Goal: Information Seeking & Learning: Learn about a topic

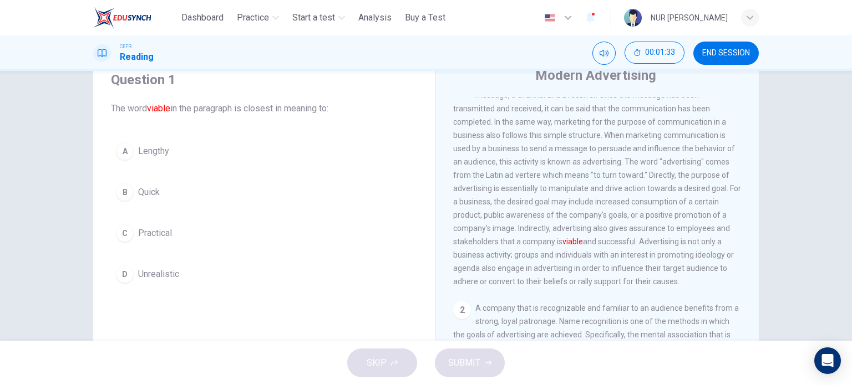
scroll to position [22, 0]
click at [177, 217] on div "A Lengthy B Quick C Practical D Unrealistic" at bounding box center [264, 212] width 306 height 151
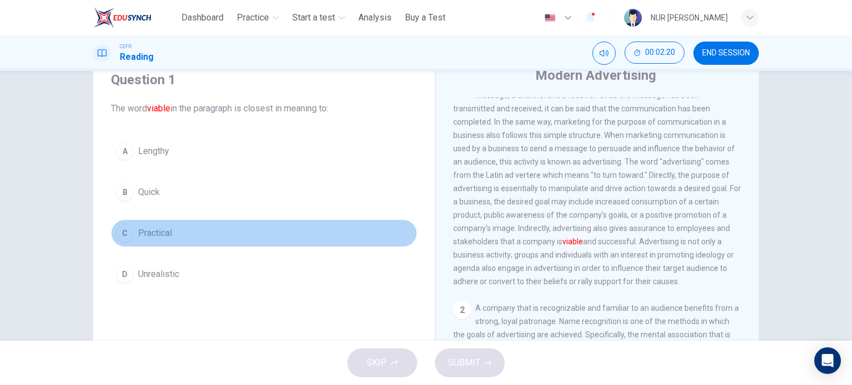
click at [166, 232] on span "Practical" at bounding box center [155, 233] width 34 height 13
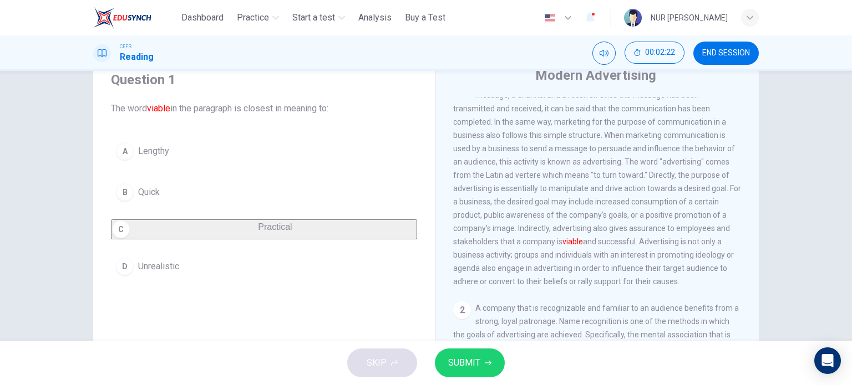
click at [461, 371] on button "SUBMIT" at bounding box center [470, 363] width 70 height 29
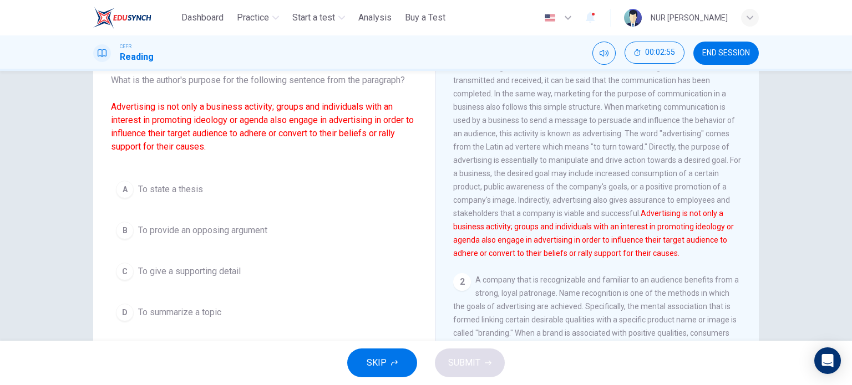
scroll to position [111, 0]
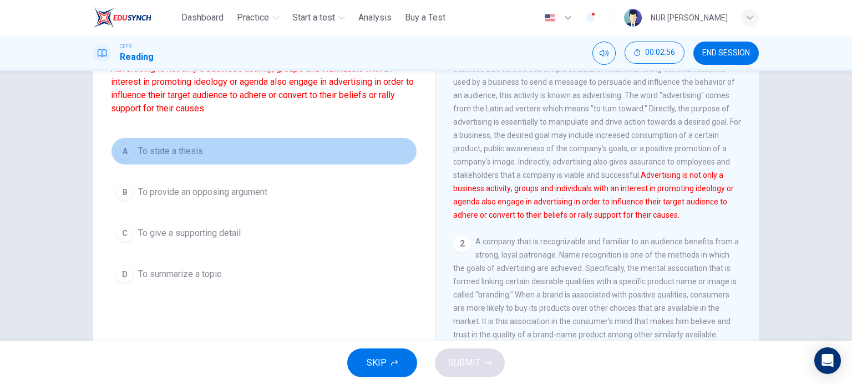
click at [180, 145] on span "To state a thesis" at bounding box center [170, 151] width 65 height 13
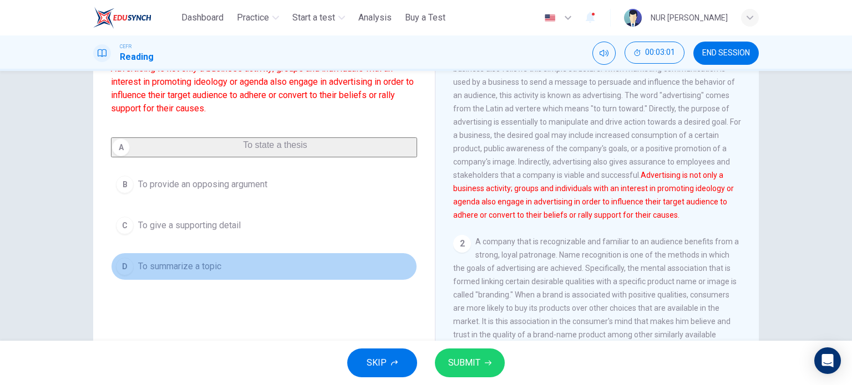
click at [185, 262] on button "D To summarize a topic" at bounding box center [264, 267] width 306 height 28
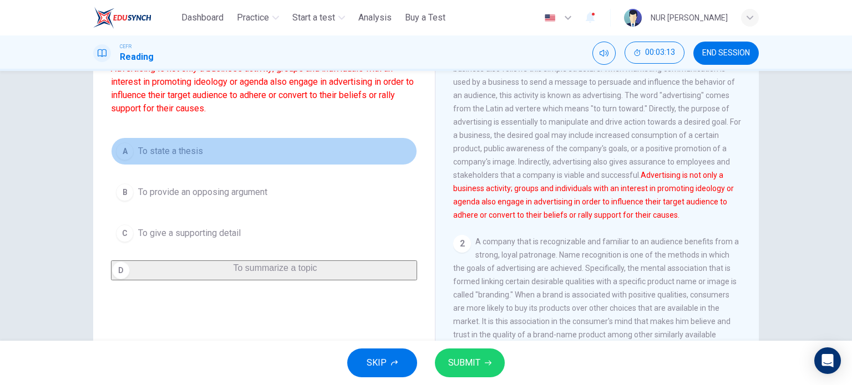
click at [191, 141] on button "A To state a thesis" at bounding box center [264, 151] width 306 height 28
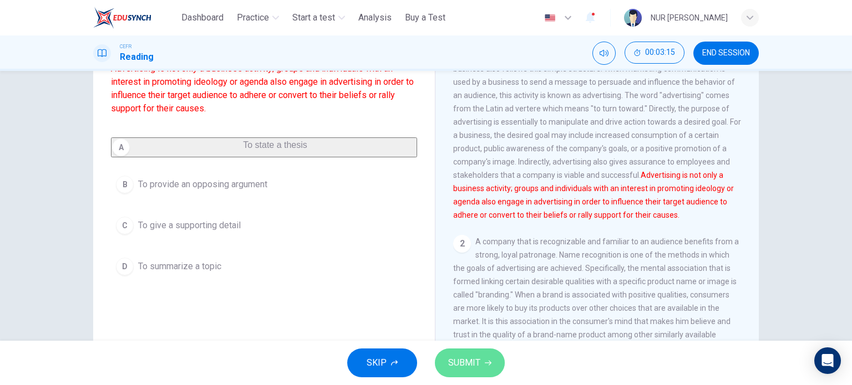
click at [461, 366] on span "SUBMIT" at bounding box center [464, 363] width 32 height 16
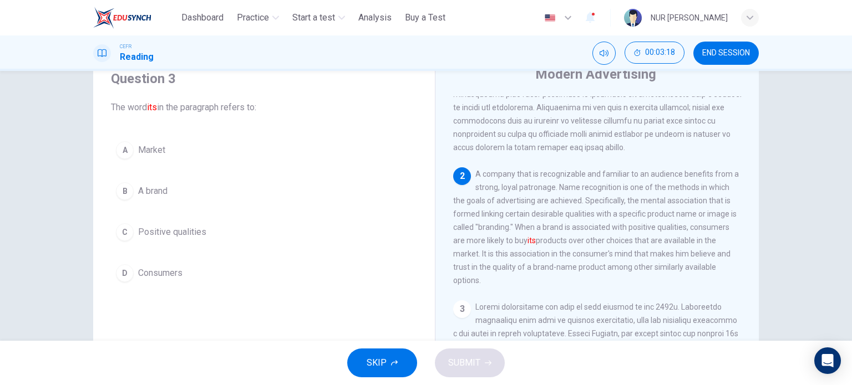
scroll to position [44, 0]
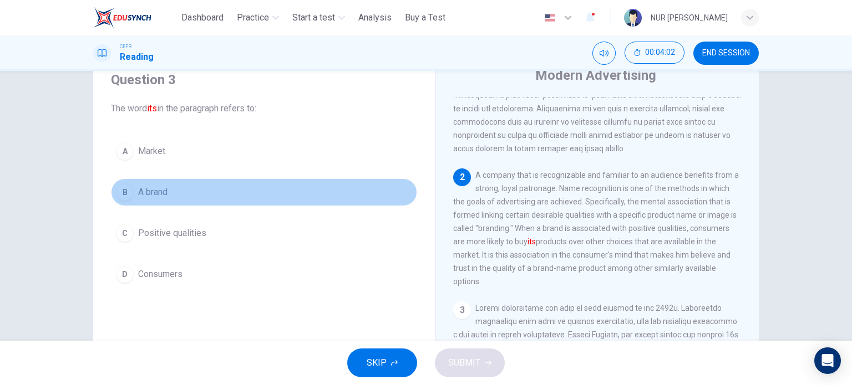
click at [171, 191] on button "B A brand" at bounding box center [264, 193] width 306 height 28
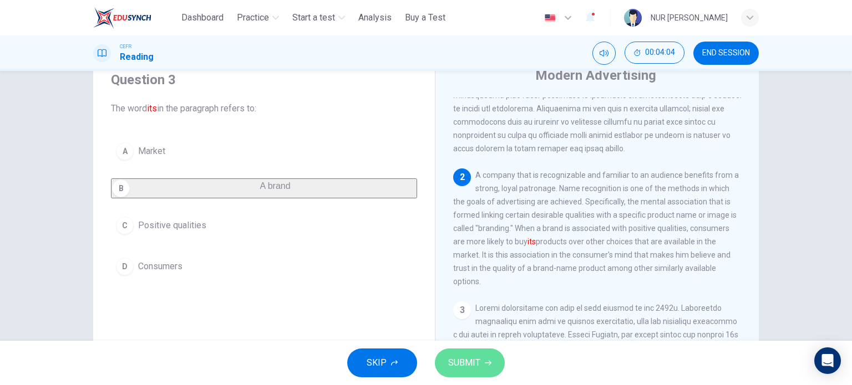
click at [480, 370] on button "SUBMIT" at bounding box center [470, 363] width 70 height 29
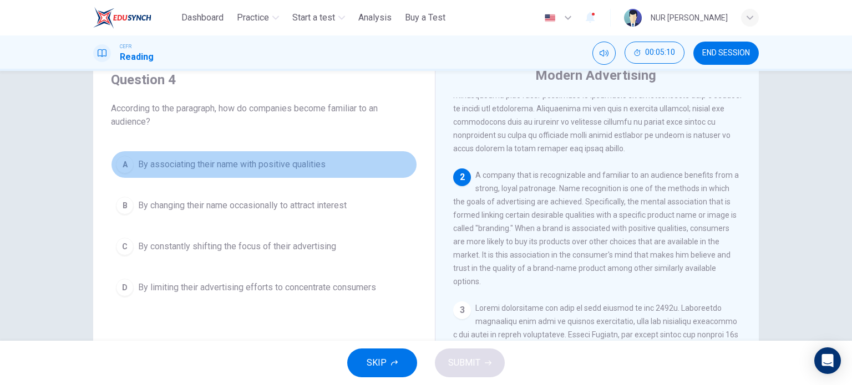
click at [304, 167] on span "By associating their name with positive qualities" at bounding box center [231, 164] width 187 height 13
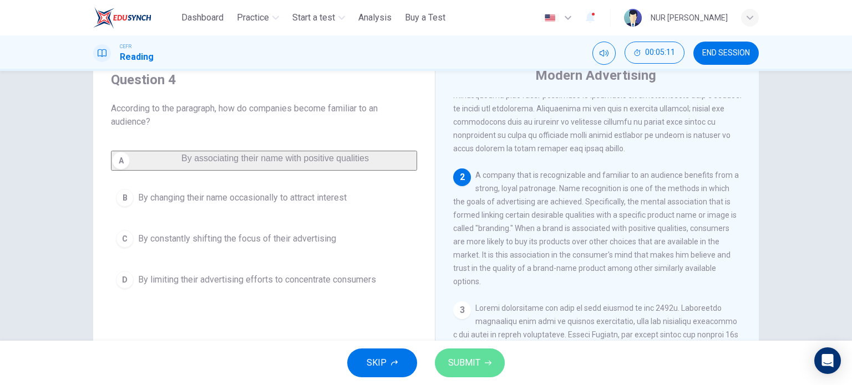
click at [459, 361] on span "SUBMIT" at bounding box center [464, 363] width 32 height 16
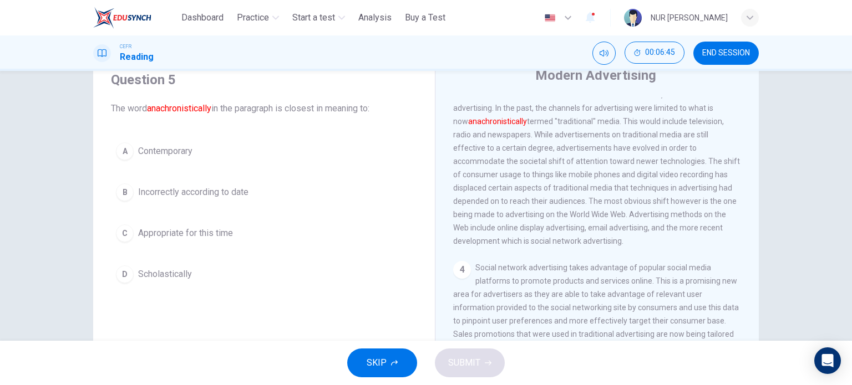
scroll to position [409, 0]
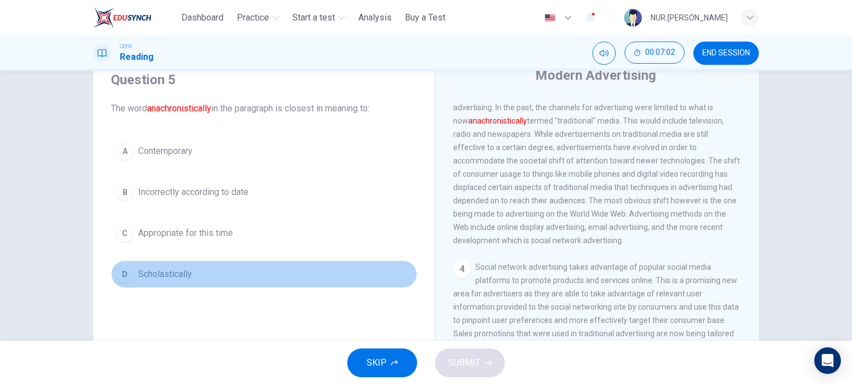
click at [175, 268] on span "Scholastically" at bounding box center [165, 274] width 54 height 13
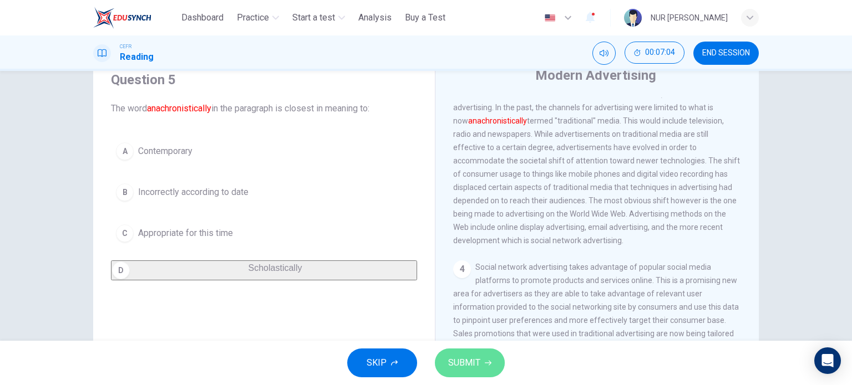
click at [452, 356] on span "SUBMIT" at bounding box center [464, 363] width 32 height 16
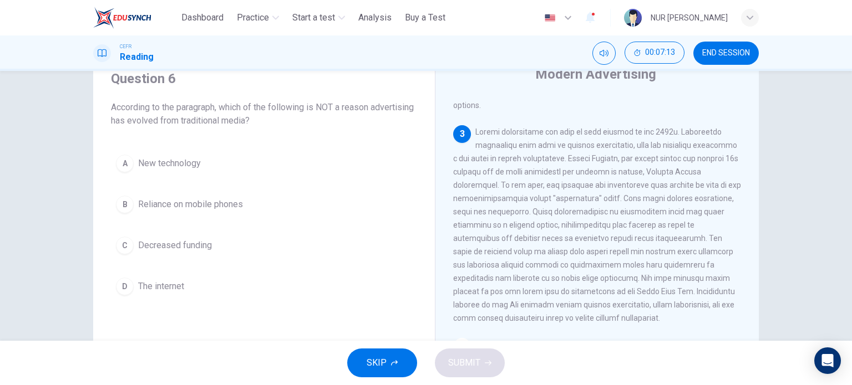
scroll to position [331, 0]
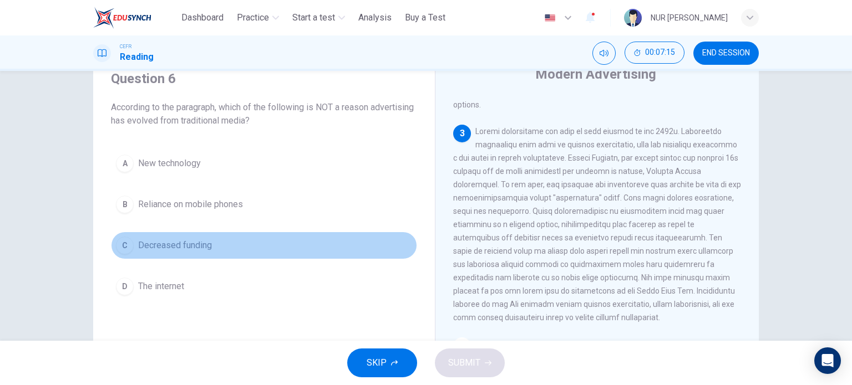
click at [151, 239] on span "Decreased funding" at bounding box center [175, 245] width 74 height 13
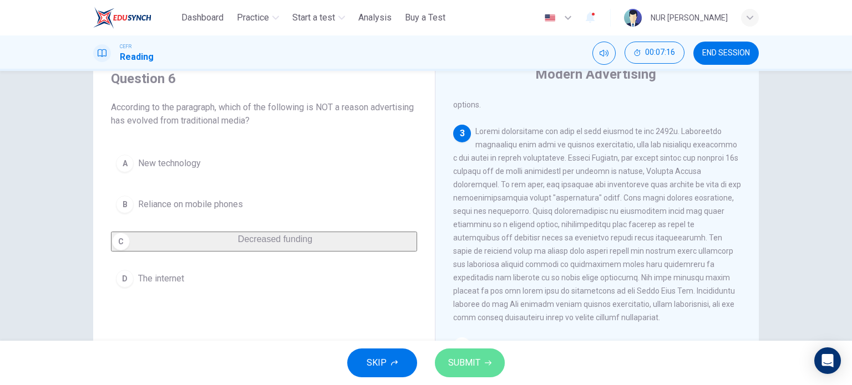
click at [462, 356] on span "SUBMIT" at bounding box center [464, 363] width 32 height 16
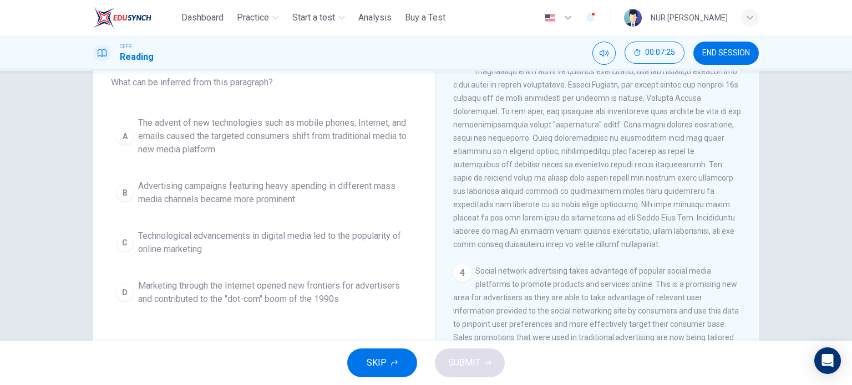
scroll to position [71, 0]
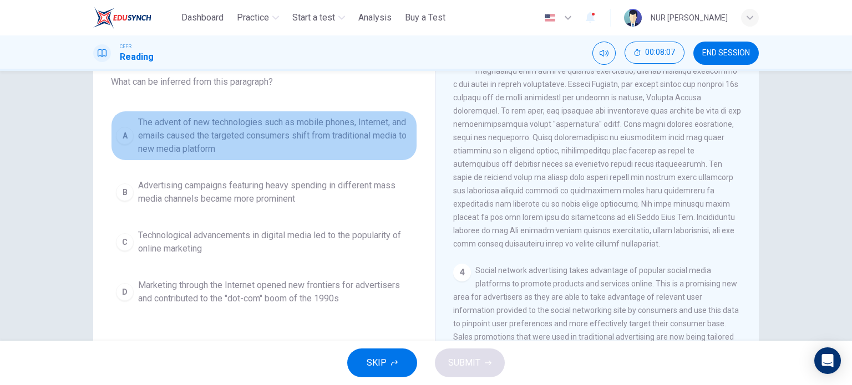
click at [310, 133] on span "The advent of new technologies such as mobile phones, Internet, and emails caus…" at bounding box center [275, 136] width 274 height 40
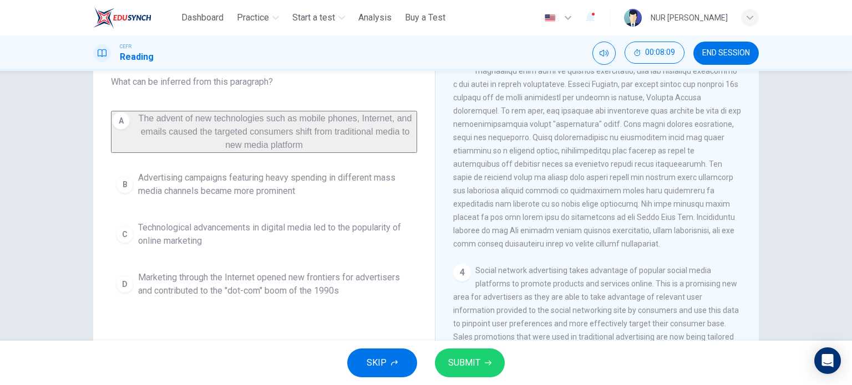
click at [474, 343] on div "SKIP SUBMIT" at bounding box center [426, 363] width 852 height 44
click at [476, 352] on button "SUBMIT" at bounding box center [470, 363] width 70 height 29
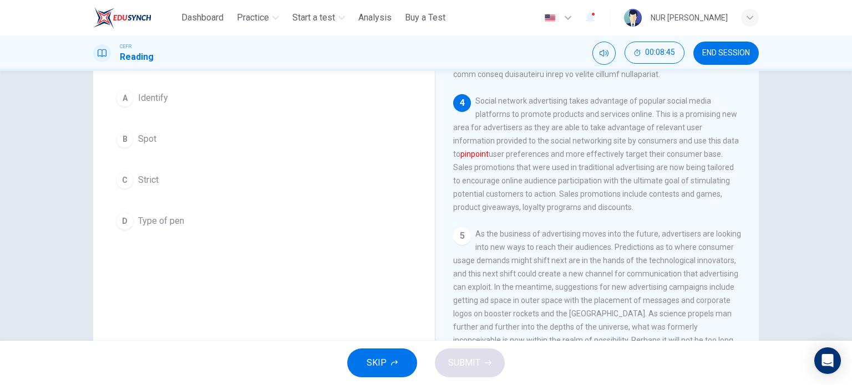
scroll to position [99, 0]
click at [175, 110] on div "A Identify B Spot C Strict D Type of pen" at bounding box center [264, 158] width 306 height 151
click at [146, 115] on div "A Identify B Spot C Strict D Type of pen" at bounding box center [264, 158] width 306 height 151
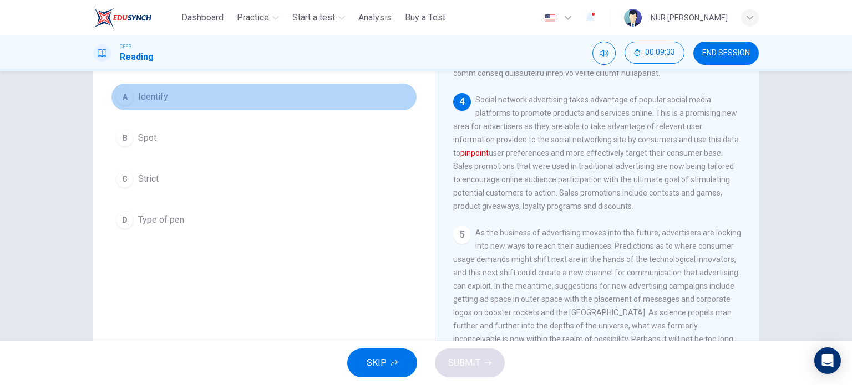
click at [142, 99] on span "Identify" at bounding box center [153, 96] width 30 height 13
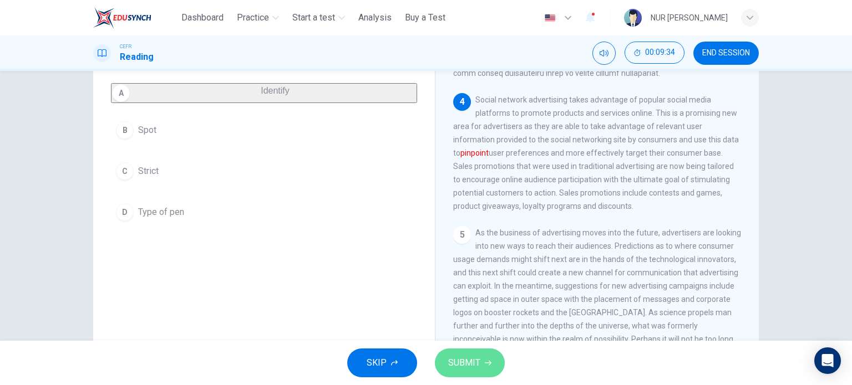
click at [456, 365] on span "SUBMIT" at bounding box center [464, 363] width 32 height 16
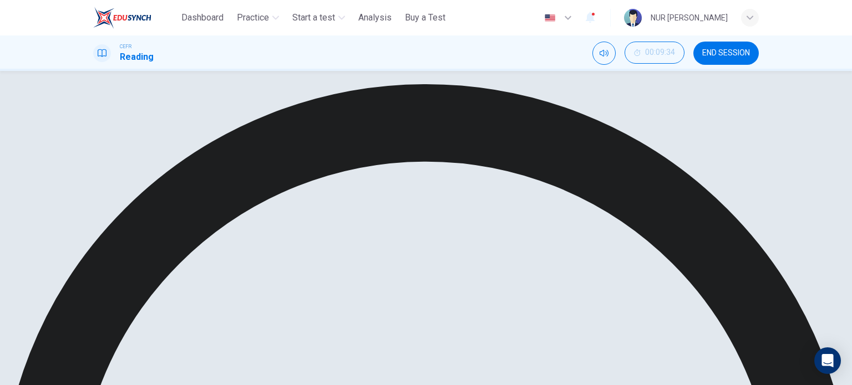
scroll to position [77, 0]
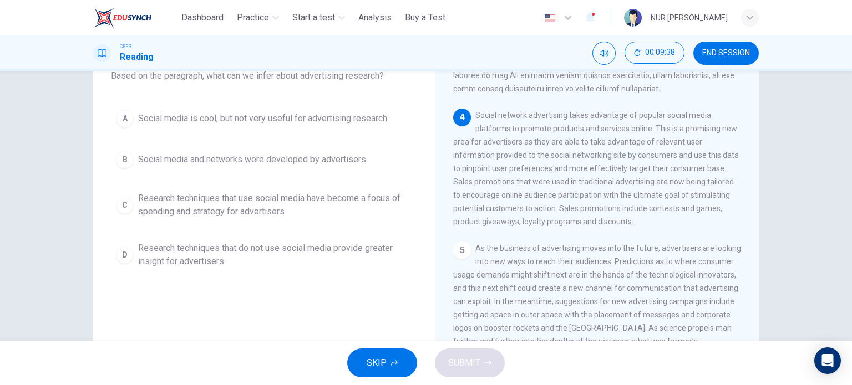
scroll to position [531, 0]
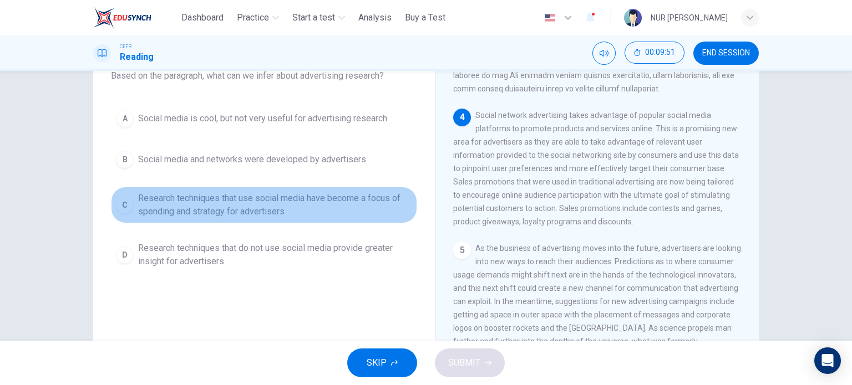
click at [345, 195] on span "Research techniques that use social media have become a focus of spending and s…" at bounding box center [275, 205] width 274 height 27
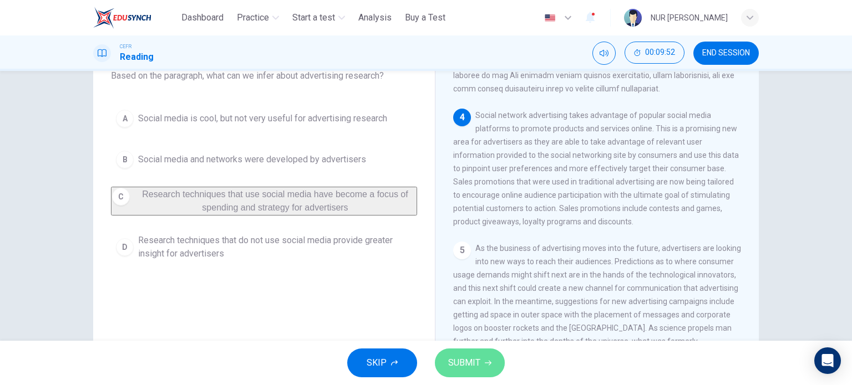
click at [469, 363] on span "SUBMIT" at bounding box center [464, 363] width 32 height 16
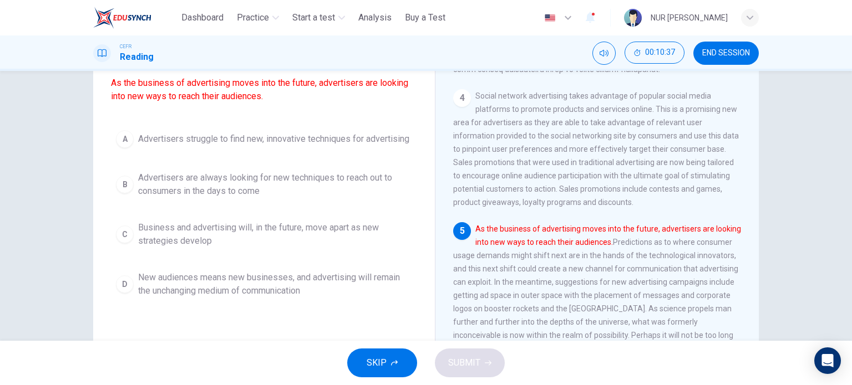
scroll to position [95, 0]
click at [254, 221] on div "A Advertisers struggle to find new, innovative techniques for advertising B Adv…" at bounding box center [264, 214] width 306 height 177
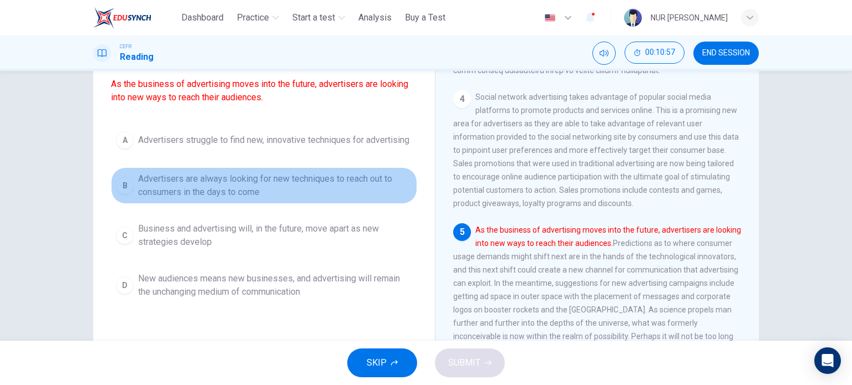
click at [247, 199] on span "Advertisers are always looking for new techniques to reach out to consumers in …" at bounding box center [275, 185] width 274 height 27
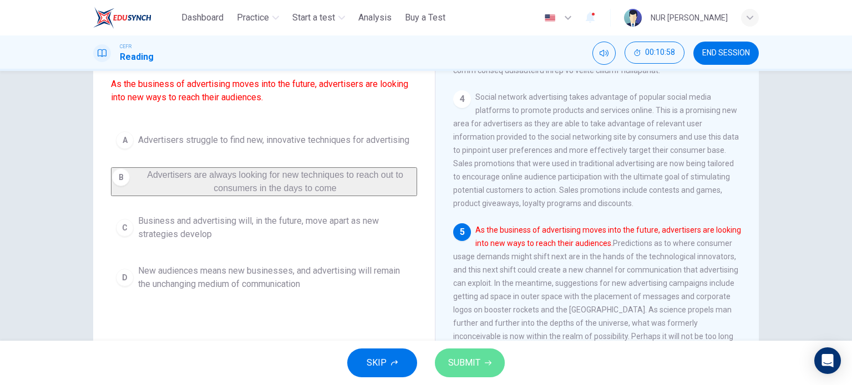
click at [485, 364] on icon "button" at bounding box center [488, 363] width 7 height 7
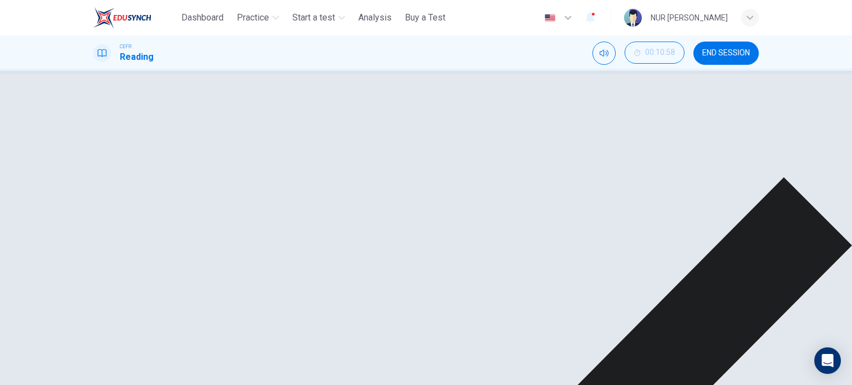
scroll to position [72, 0]
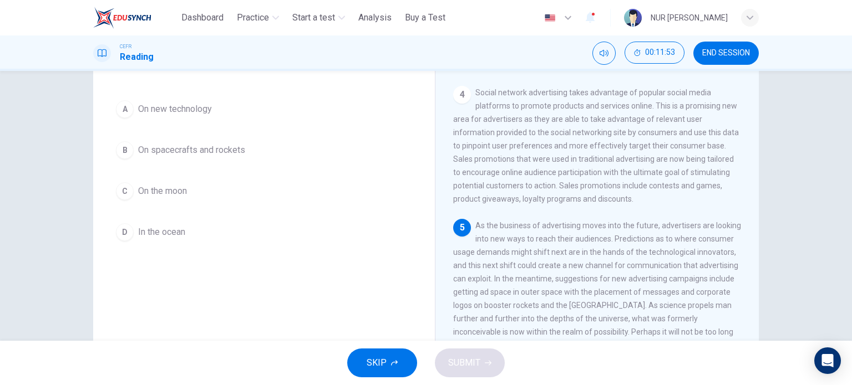
scroll to position [160, 0]
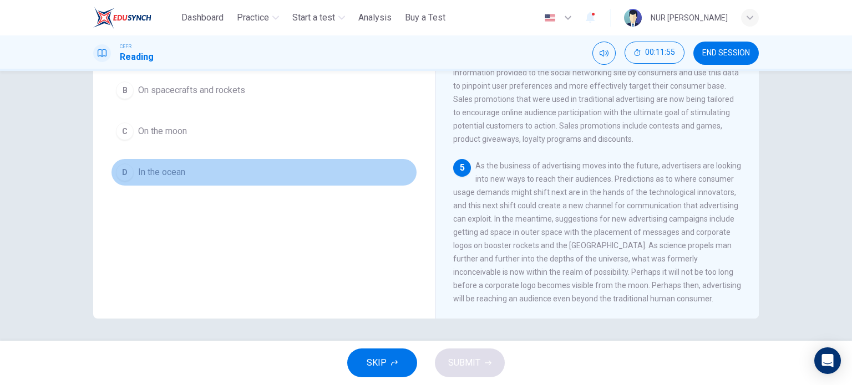
click at [165, 175] on span "In the ocean" at bounding box center [161, 172] width 47 height 13
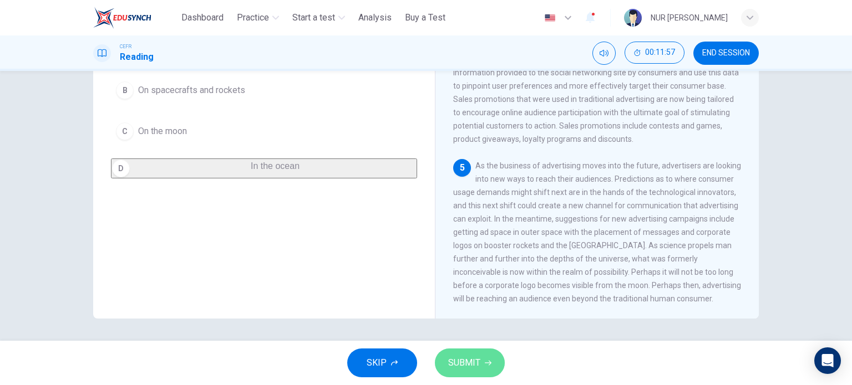
click at [490, 359] on button "SUBMIT" at bounding box center [470, 363] width 70 height 29
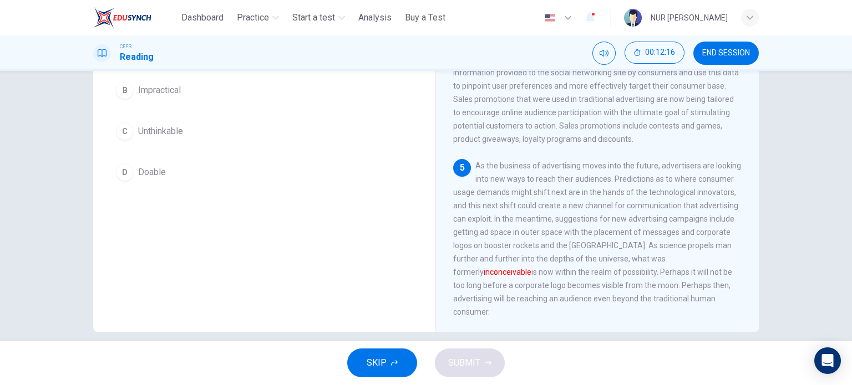
scroll to position [91, 0]
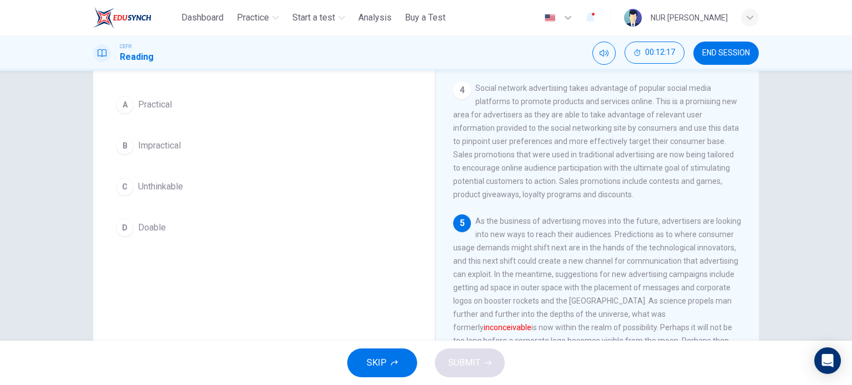
click at [156, 202] on div "A Practical B Impractical C Unthinkable D Doable" at bounding box center [264, 166] width 306 height 151
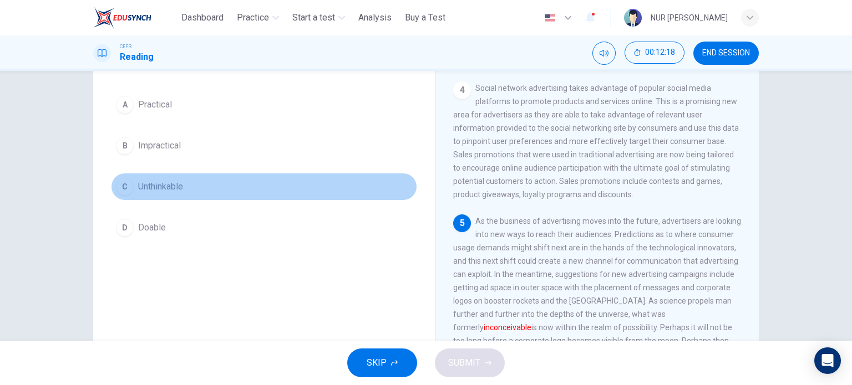
click at [156, 199] on button "C Unthinkable" at bounding box center [264, 187] width 306 height 28
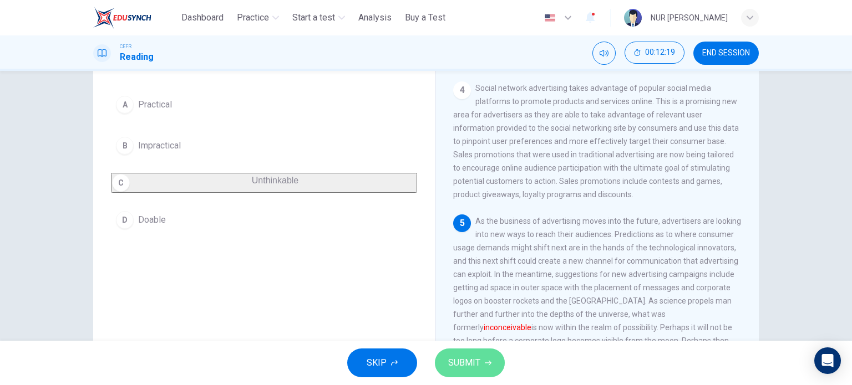
click at [453, 356] on span "SUBMIT" at bounding box center [464, 363] width 32 height 16
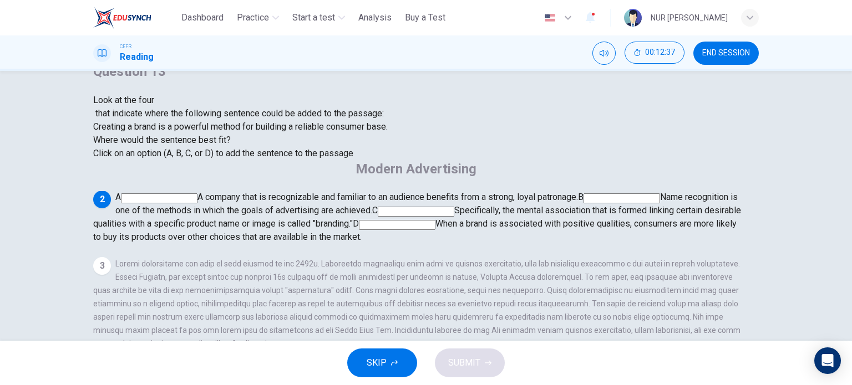
scroll to position [62, 0]
click at [435, 230] on input at bounding box center [397, 225] width 77 height 10
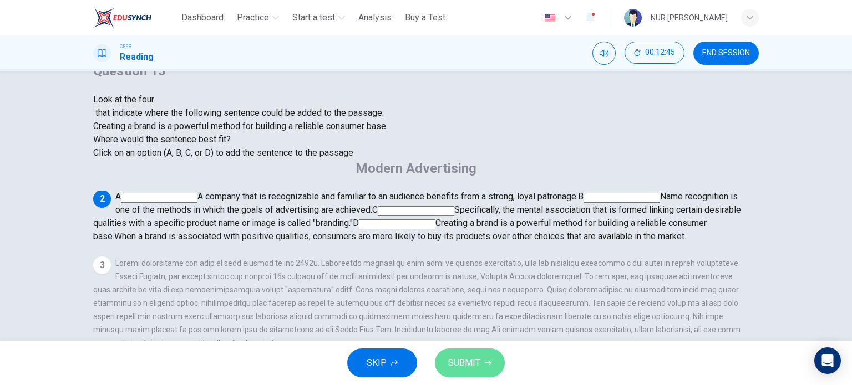
click at [491, 360] on button "SUBMIT" at bounding box center [470, 363] width 70 height 29
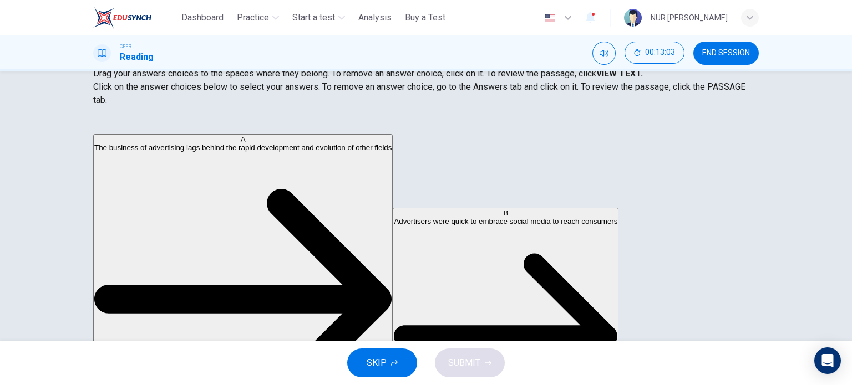
scroll to position [44, 0]
drag, startPoint x: 222, startPoint y: 196, endPoint x: 412, endPoint y: 192, distance: 190.7
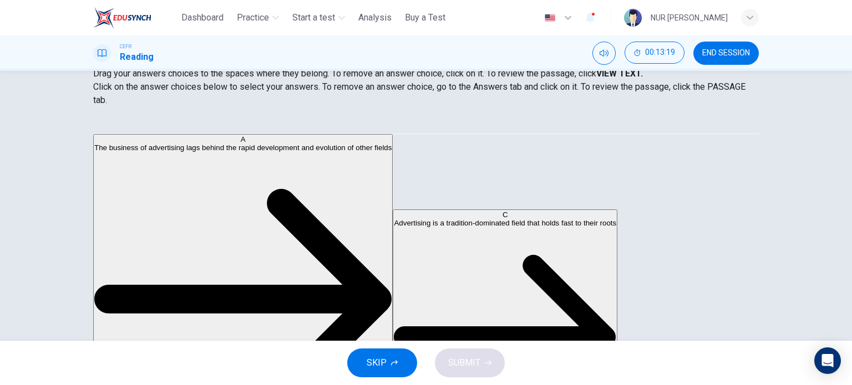
scroll to position [139, 0]
drag, startPoint x: 204, startPoint y: 226, endPoint x: 391, endPoint y: 217, distance: 187.0
drag, startPoint x: 238, startPoint y: 244, endPoint x: 430, endPoint y: 257, distance: 191.7
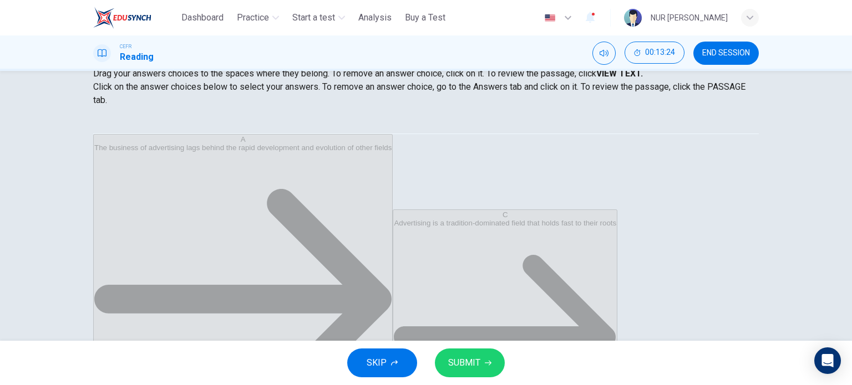
scroll to position [33, 0]
click at [487, 362] on icon "button" at bounding box center [488, 363] width 7 height 7
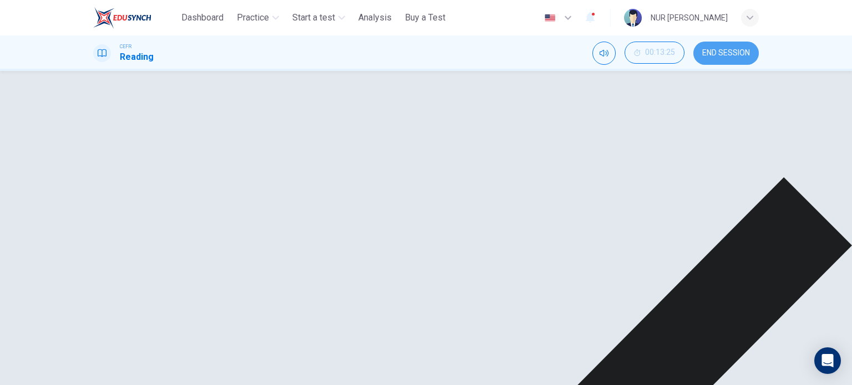
click at [745, 55] on span "END SESSION" at bounding box center [726, 53] width 48 height 9
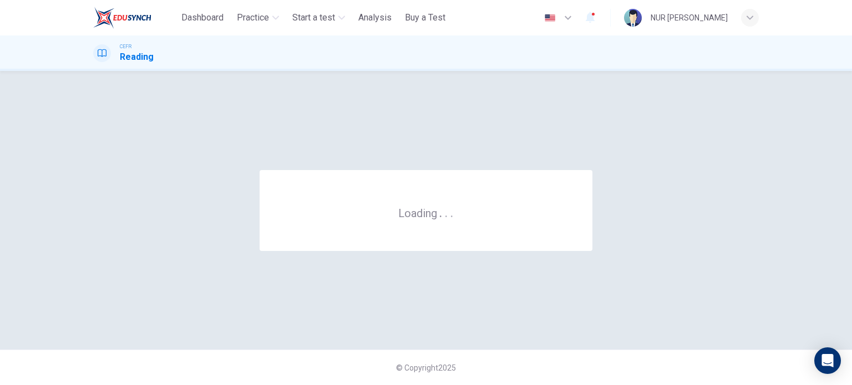
scroll to position [0, 0]
